Goal: Entertainment & Leisure: Consume media (video, audio)

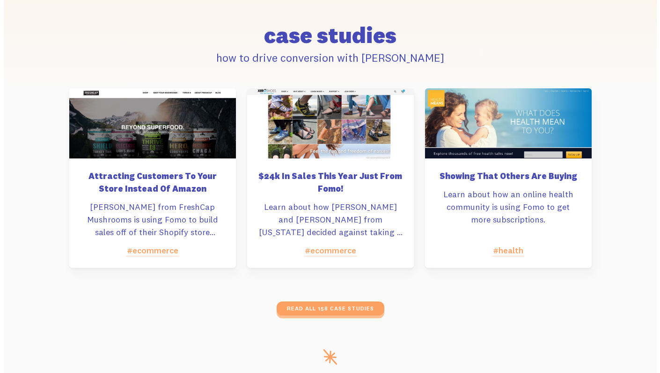
scroll to position [4652, 0]
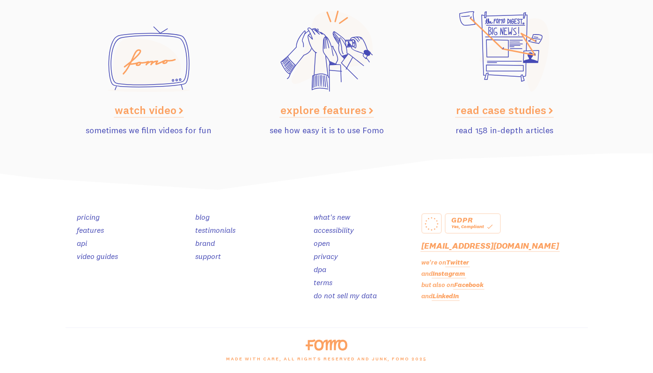
click at [162, 109] on link "watch video" at bounding box center [149, 110] width 68 height 14
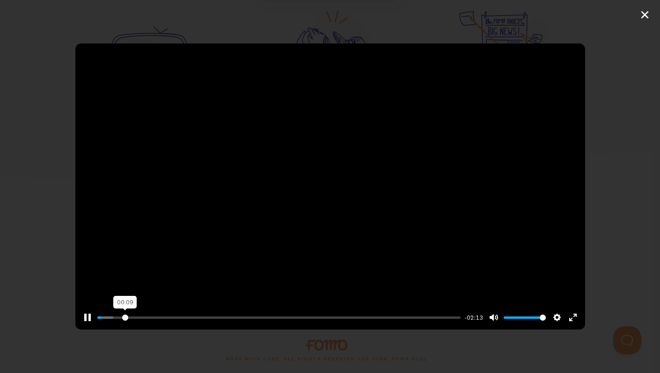
click at [124, 314] on input "Seek" at bounding box center [279, 317] width 364 height 9
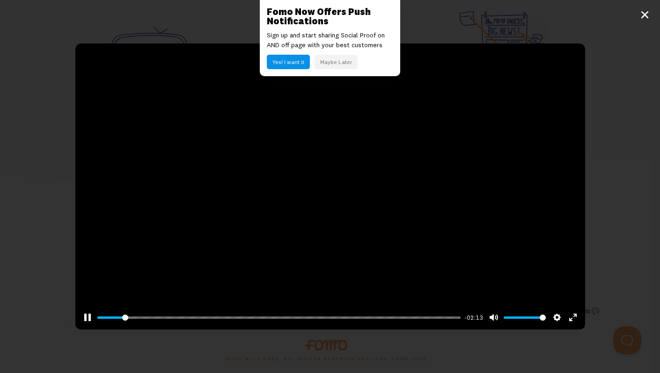
click at [332, 60] on button "Maybe Later" at bounding box center [335, 62] width 43 height 15
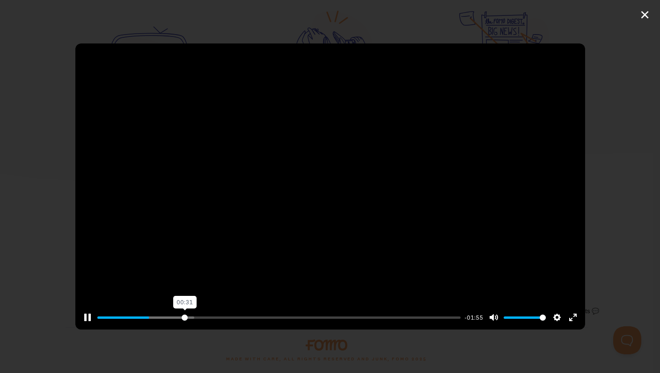
click at [183, 318] on input "Seek" at bounding box center [279, 317] width 364 height 9
click at [291, 317] on input "Seek" at bounding box center [279, 317] width 364 height 9
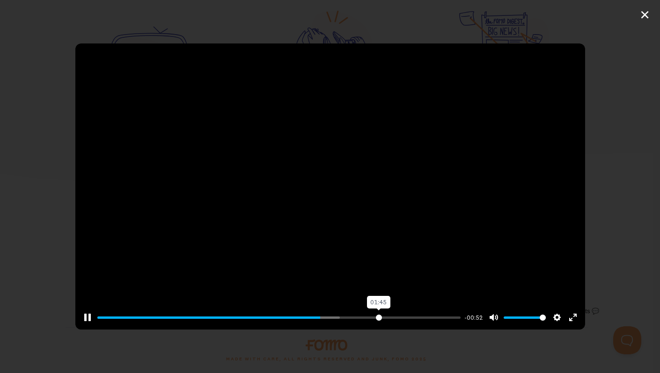
click at [373, 314] on input "Seek" at bounding box center [279, 317] width 364 height 9
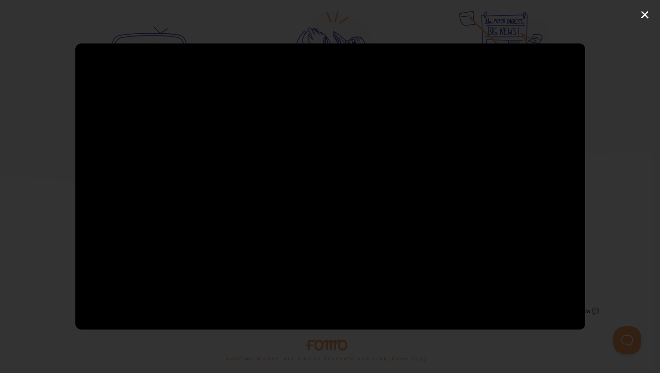
click at [640, 15] on div "Pause Play % buffered 01:45 -00:23 Unmute Mute Disable captions Enable captions…" at bounding box center [330, 186] width 660 height 373
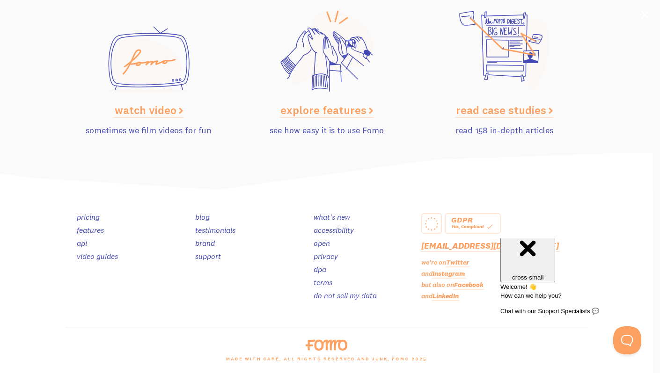
type input "82.76"
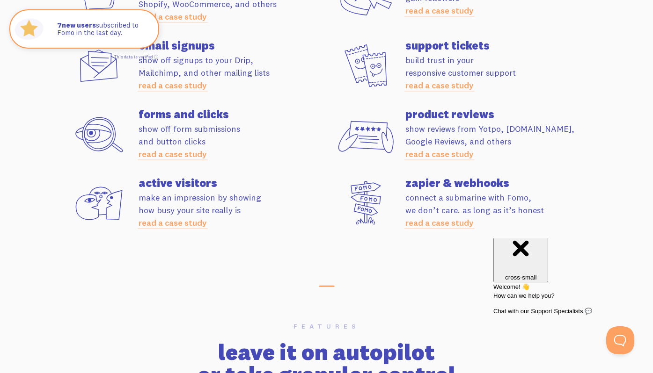
scroll to position [2635, 0]
